Goal: Information Seeking & Learning: Learn about a topic

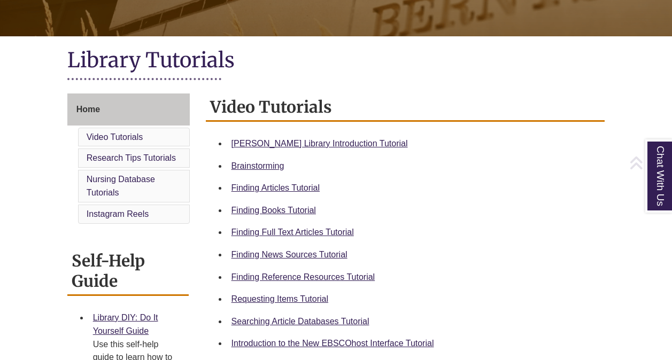
scroll to position [207, 0]
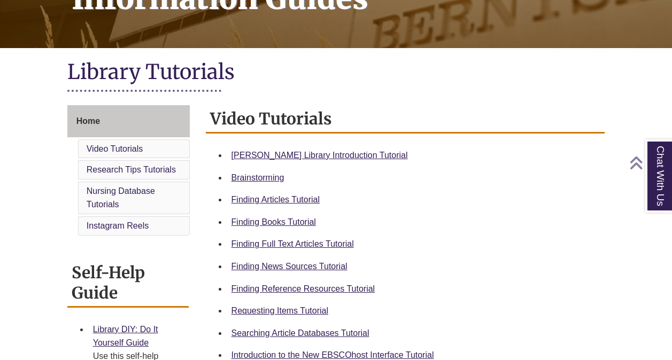
scroll to position [198, 0]
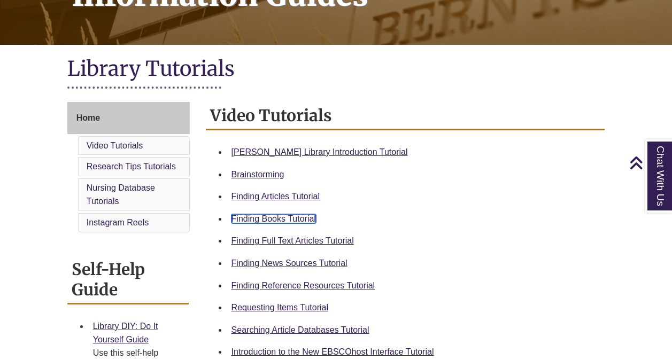
click at [286, 219] on link "Finding Books Tutorial" at bounding box center [273, 218] width 84 height 9
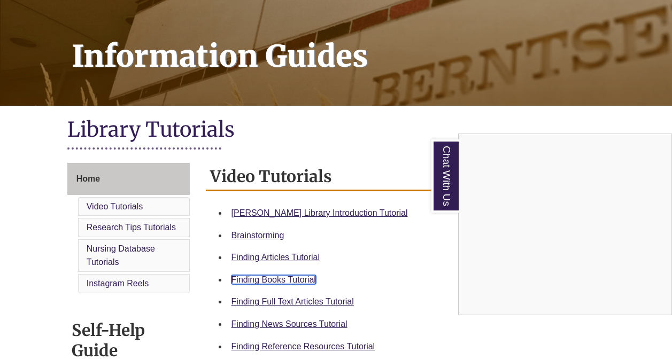
scroll to position [0, 0]
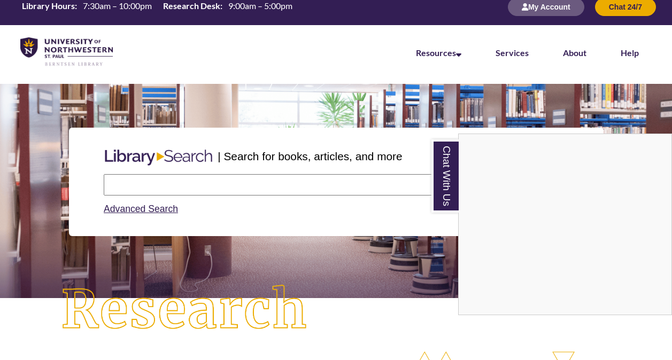
scroll to position [222, 672]
click at [193, 179] on div "Chat With Us" at bounding box center [336, 180] width 672 height 360
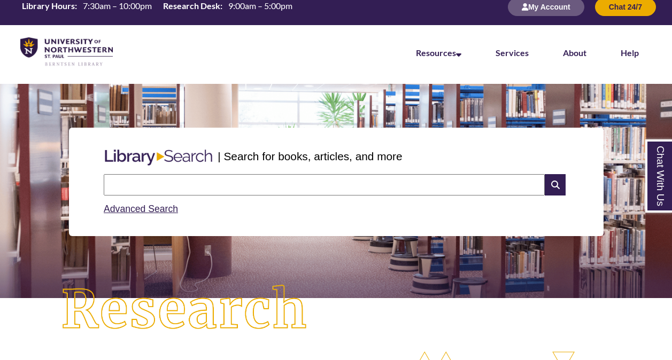
paste input "**********"
type input "*"
type input "**********"
click at [552, 184] on icon at bounding box center [555, 184] width 20 height 21
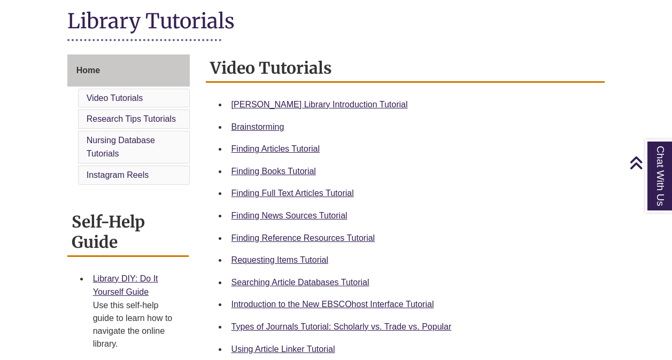
scroll to position [247, 0]
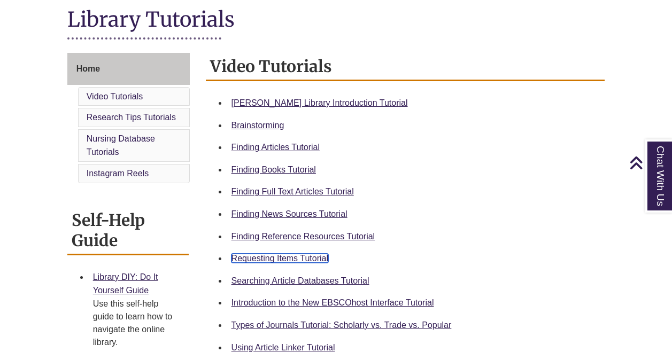
click at [301, 256] on link "Requesting Items Tutorial" at bounding box center [279, 258] width 97 height 9
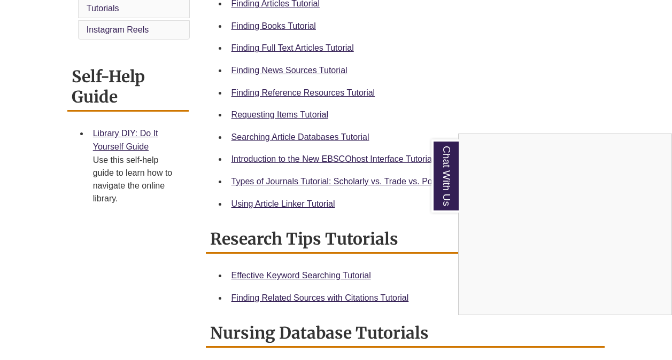
scroll to position [501, 0]
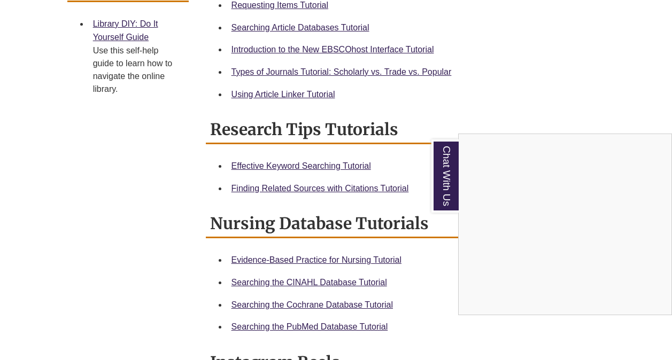
click at [384, 72] on div "Chat With Us" at bounding box center [336, 180] width 672 height 360
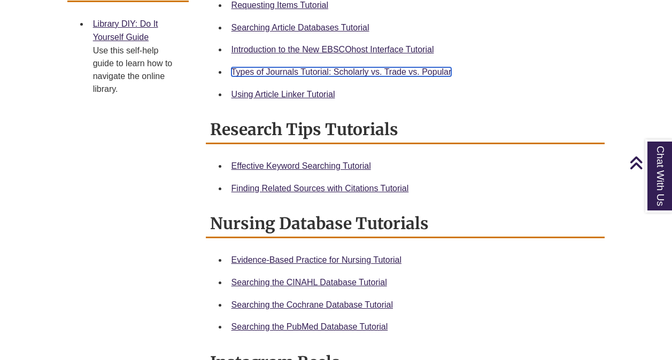
click at [375, 73] on link "Types of Journals Tutorial: Scholarly vs. Trade vs. Popular" at bounding box center [341, 71] width 220 height 9
